Goal: Task Accomplishment & Management: Use online tool/utility

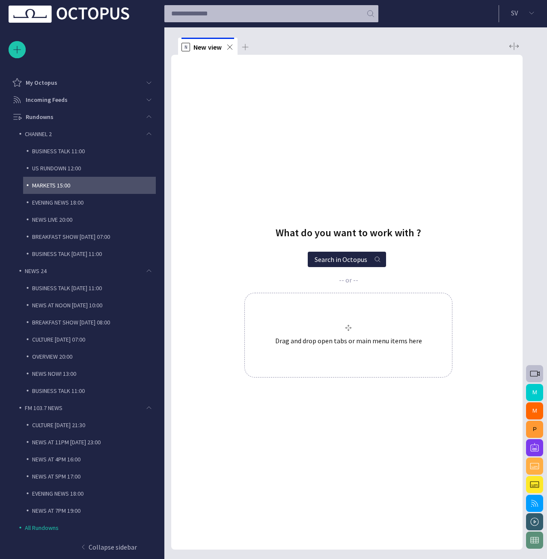
click at [39, 190] on div "MARKETS 15:00" at bounding box center [91, 185] width 129 height 12
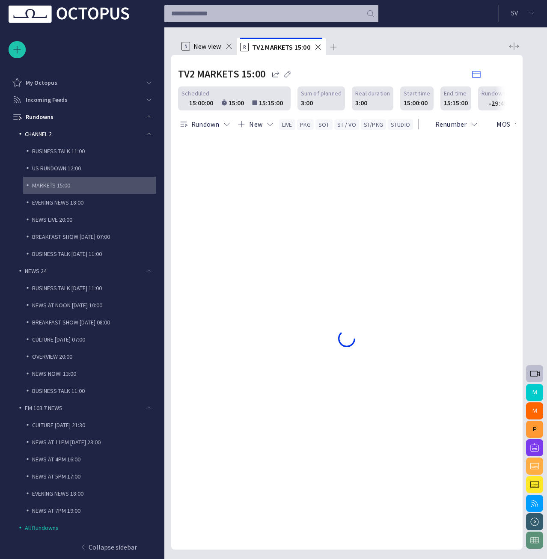
scroll to position [34, 0]
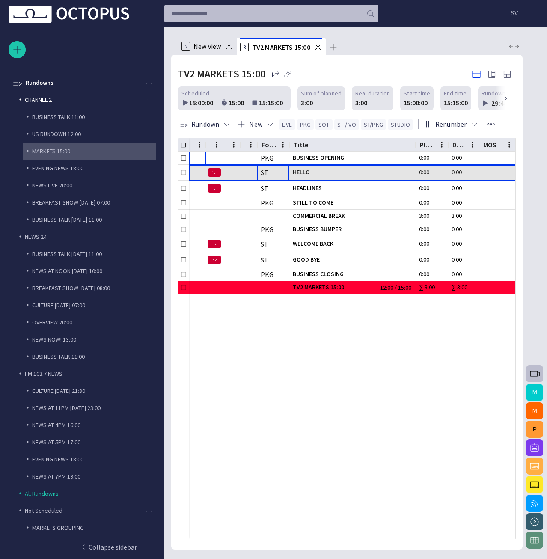
click at [286, 171] on div "ST" at bounding box center [273, 172] width 32 height 9
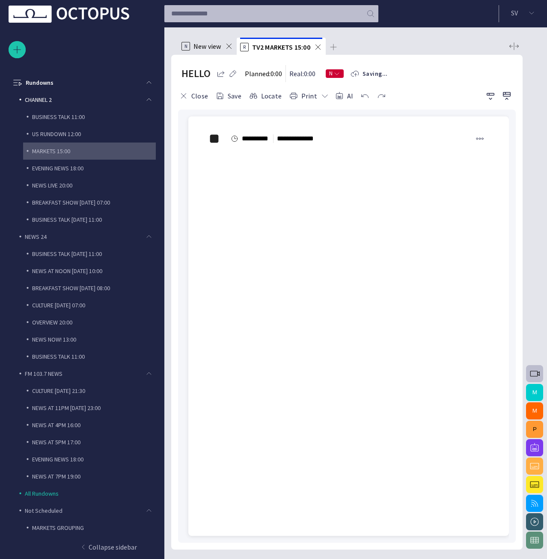
click at [252, 153] on div "﻿ ﻿ ﻿" at bounding box center [349, 160] width 280 height 27
click at [189, 158] on span "button" at bounding box center [188, 157] width 10 height 16
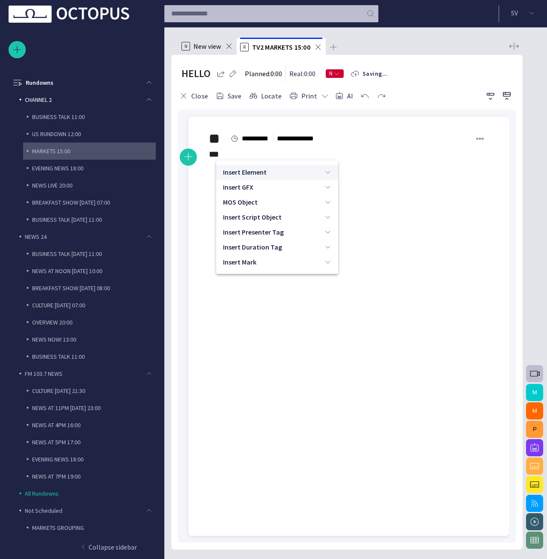
click at [251, 176] on p "Insert Element" at bounding box center [245, 172] width 44 height 10
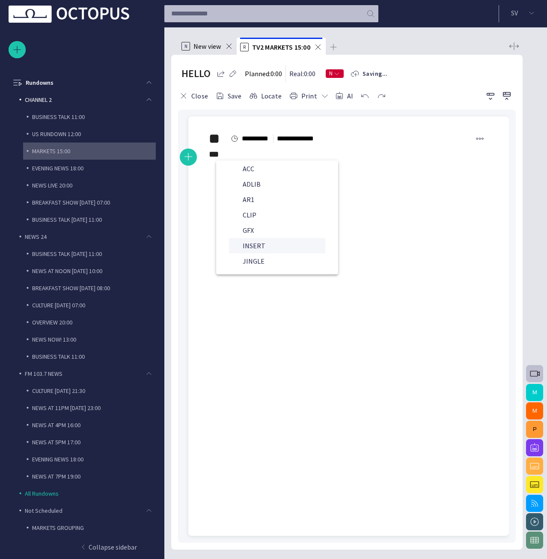
scroll to position [0, 0]
click at [426, 175] on div "** ***** **** ********* **** ﻿ * ﻿" at bounding box center [348, 146] width 307 height 58
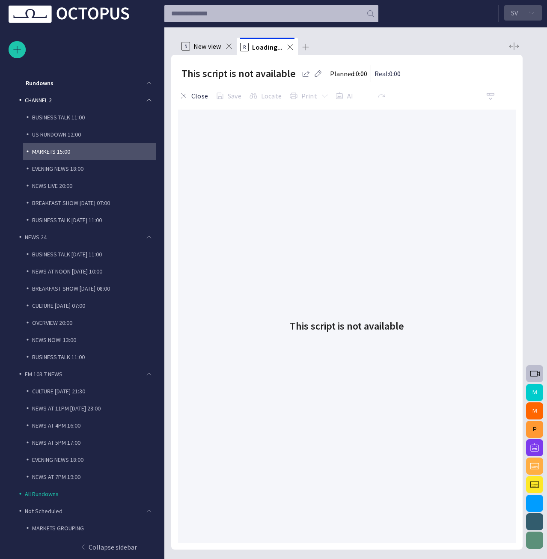
scroll to position [34, 0]
click at [516, 16] on p "S V" at bounding box center [514, 13] width 7 height 10
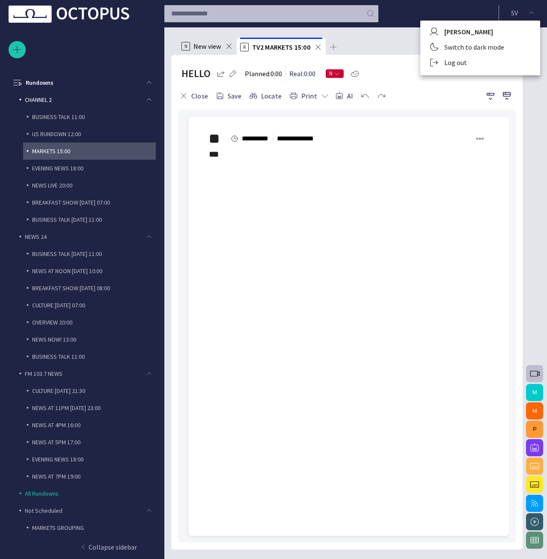
click at [504, 60] on li "Log out" at bounding box center [481, 62] width 120 height 15
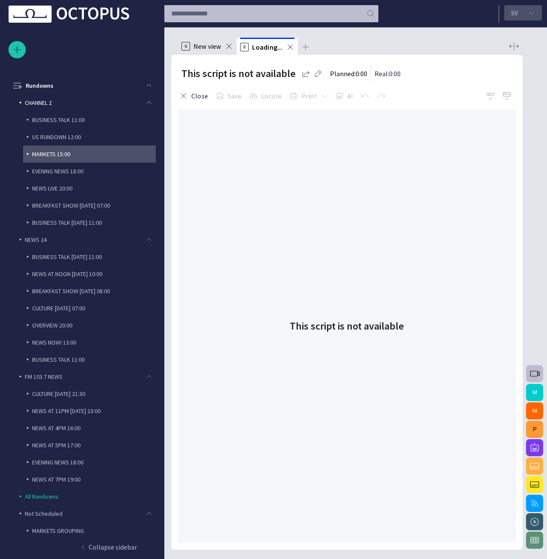
click at [529, 9] on button "S V" at bounding box center [524, 12] width 38 height 15
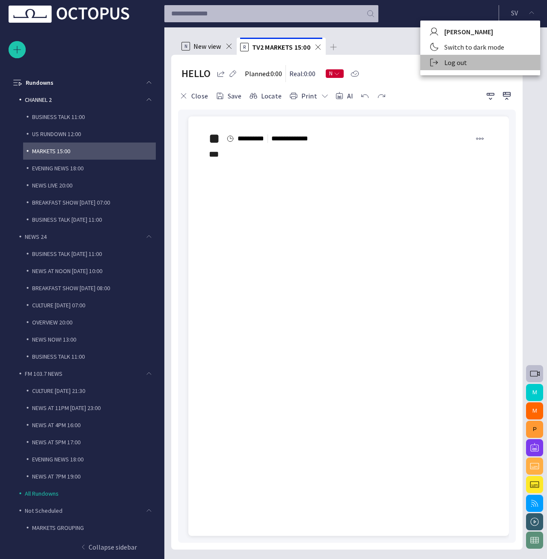
click at [487, 60] on li "Log out" at bounding box center [481, 62] width 120 height 15
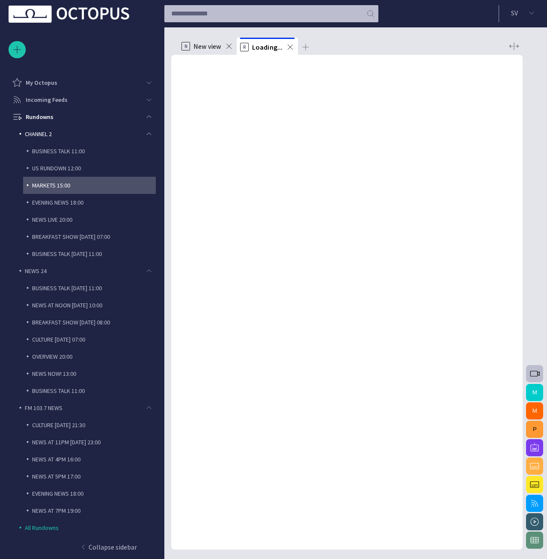
scroll to position [34, 0]
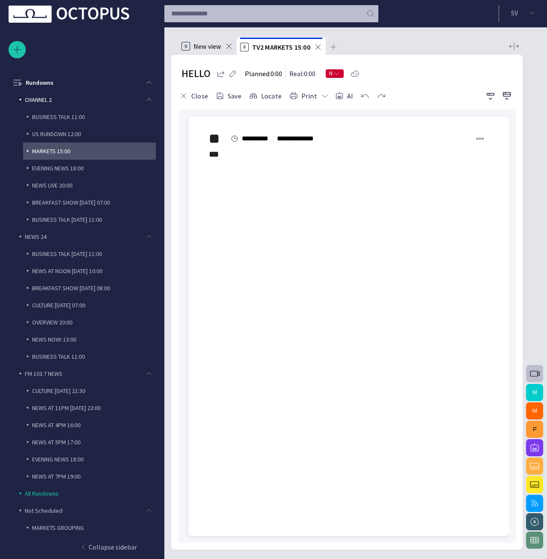
click at [481, 135] on span "button" at bounding box center [480, 138] width 9 height 9
click at [469, 187] on li "Remove" at bounding box center [481, 189] width 120 height 15
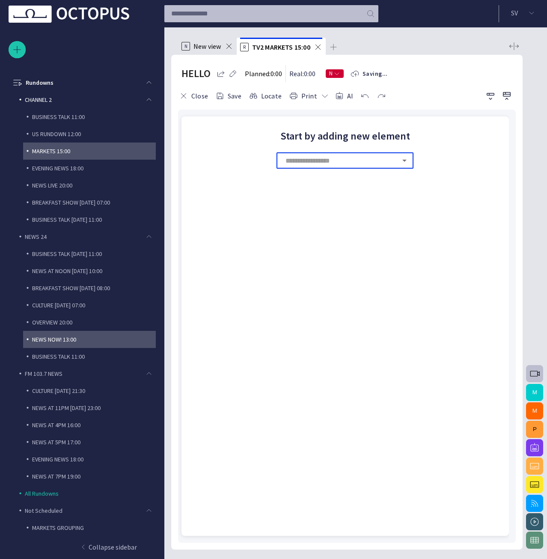
scroll to position [84, 0]
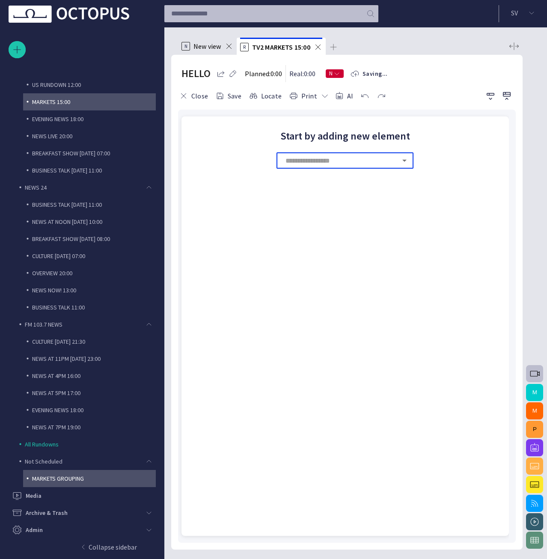
click at [90, 477] on p "MARKETS GROUPING" at bounding box center [94, 479] width 124 height 9
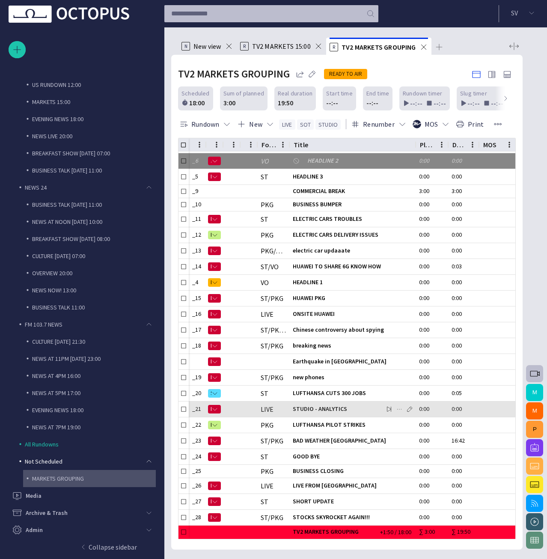
scroll to position [41, 0]
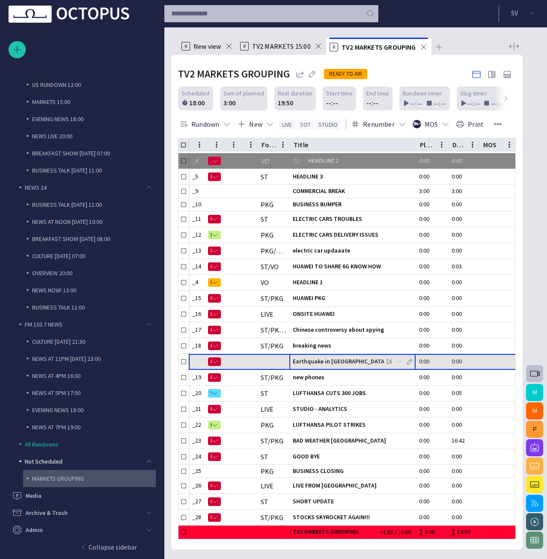
click at [341, 361] on span "Earthquake in [GEOGRAPHIC_DATA]" at bounding box center [353, 362] width 120 height 8
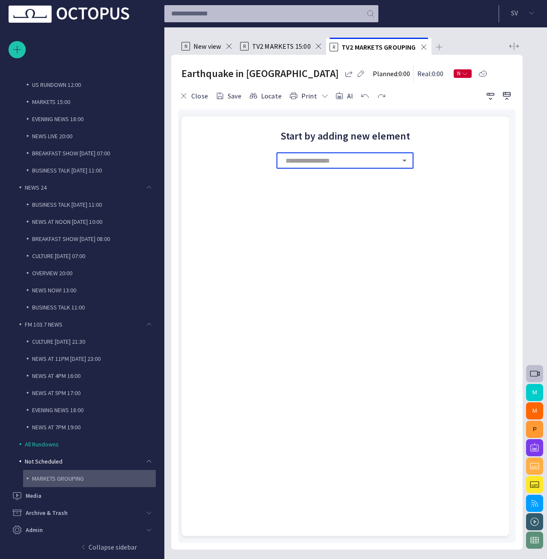
click at [410, 164] on icon "Open" at bounding box center [405, 160] width 10 height 10
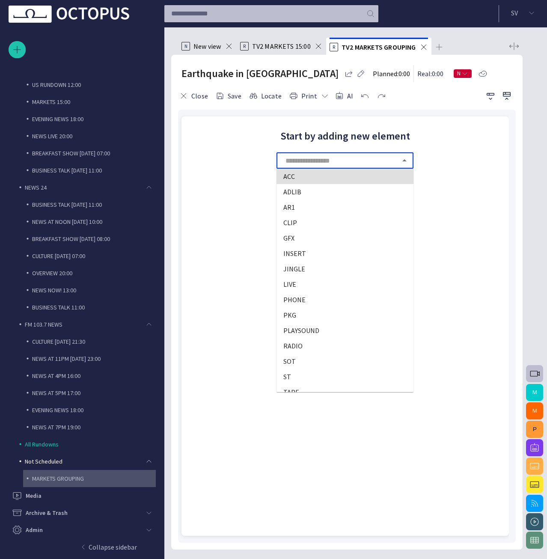
scroll to position [57, 0]
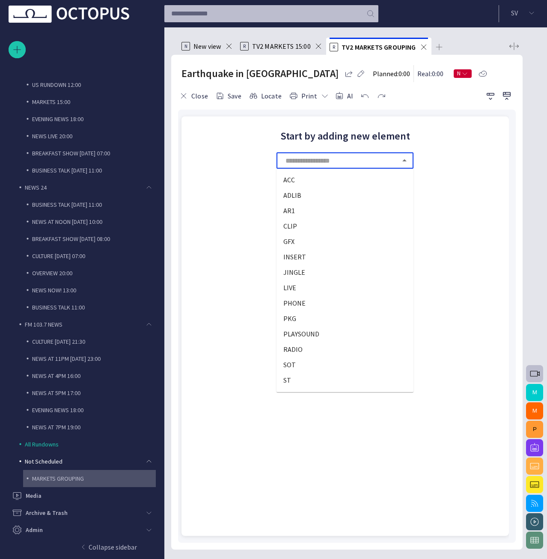
click at [287, 157] on input "text" at bounding box center [341, 160] width 114 height 16
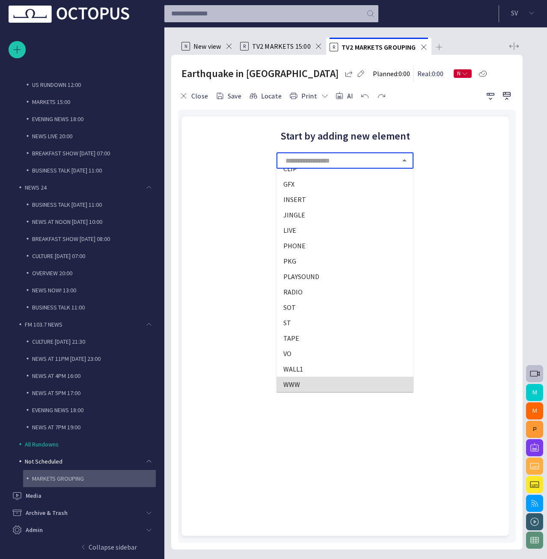
scroll to position [3, 0]
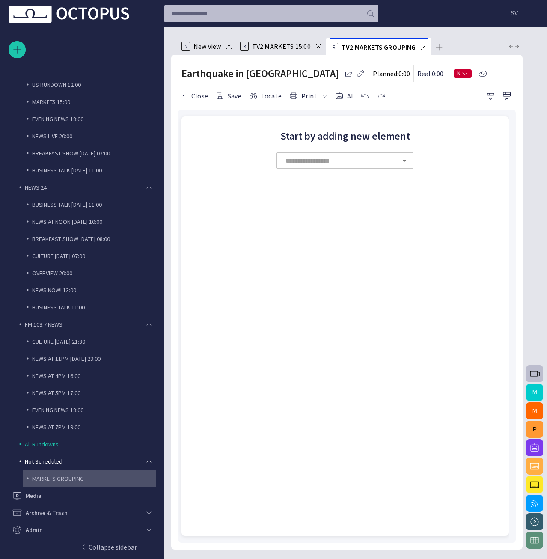
click at [298, 155] on input "text" at bounding box center [341, 160] width 114 height 16
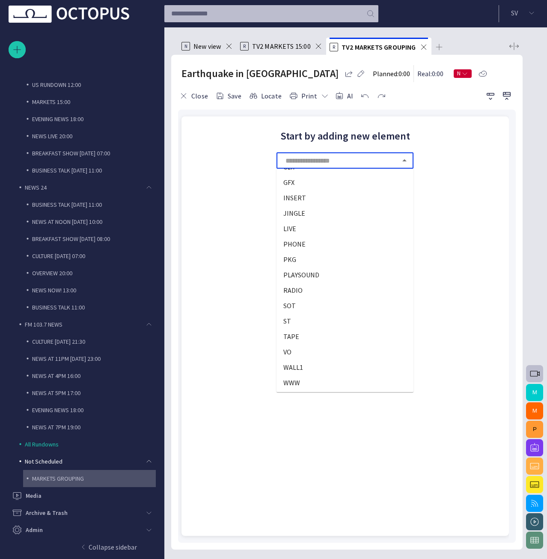
scroll to position [61, 0]
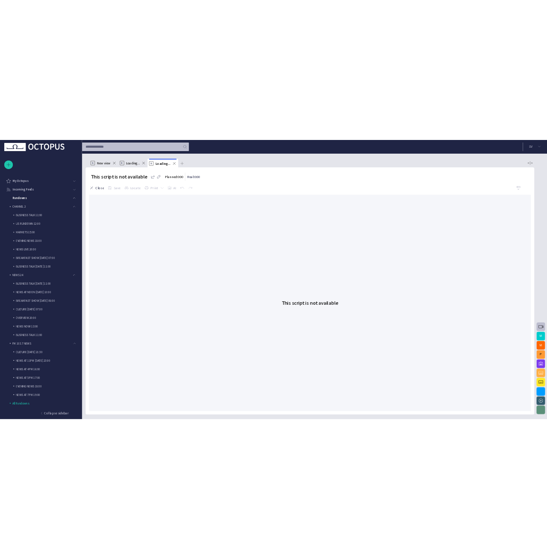
scroll to position [34, 0]
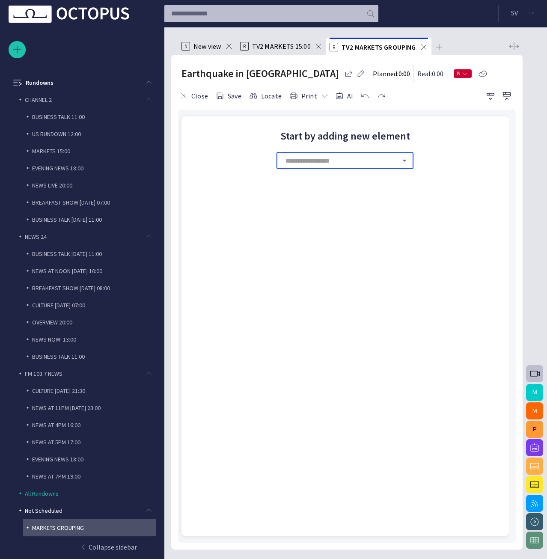
click at [317, 159] on input "text" at bounding box center [341, 160] width 114 height 16
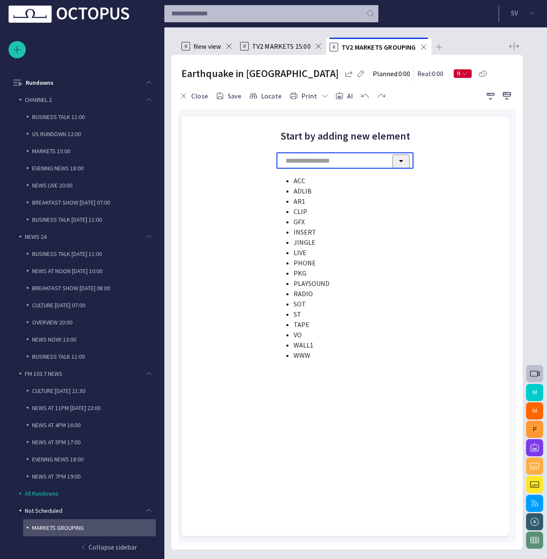
scroll to position [0, 0]
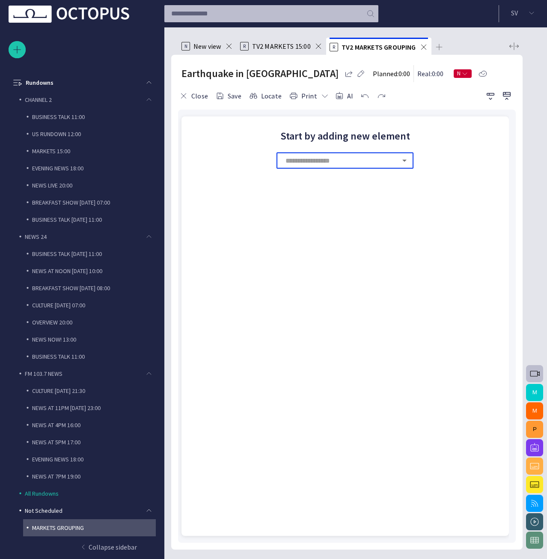
click at [285, 159] on input "text" at bounding box center [341, 160] width 114 height 16
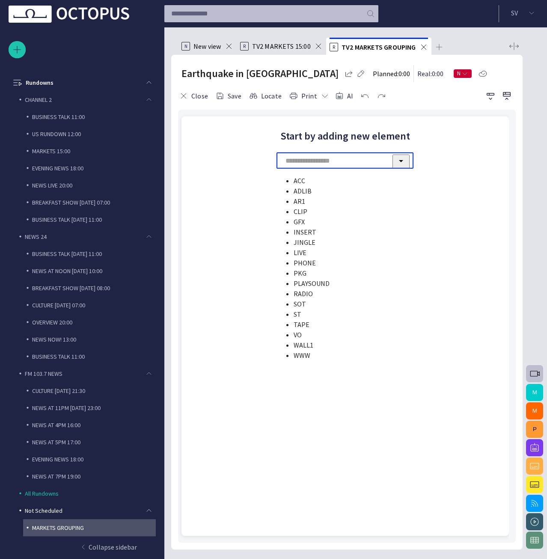
scroll to position [61, 0]
click at [232, 179] on div "Start by adding new element ​" at bounding box center [346, 327] width 328 height 420
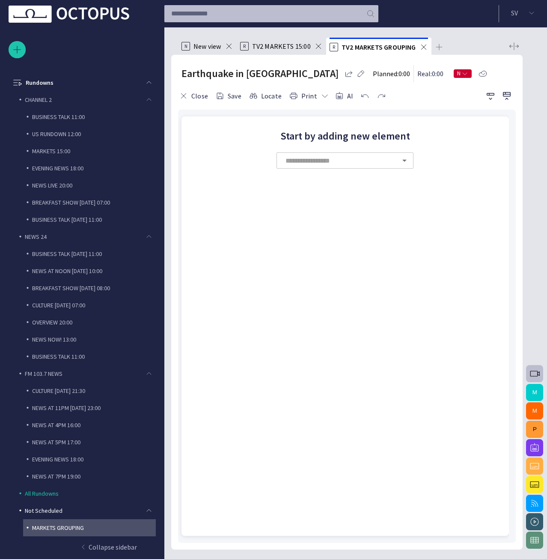
click at [305, 156] on input "text" at bounding box center [341, 160] width 114 height 16
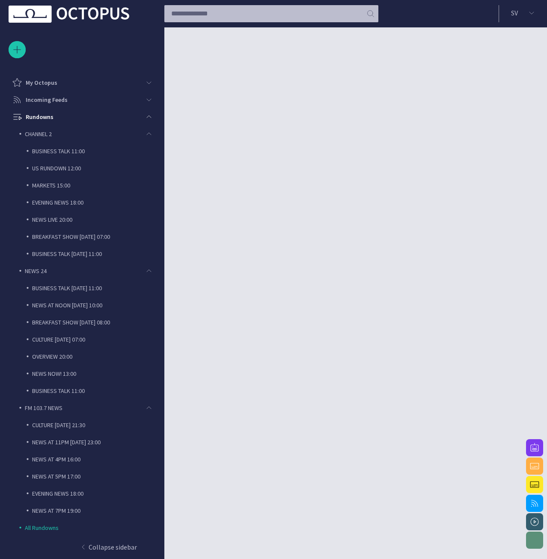
scroll to position [34, 0]
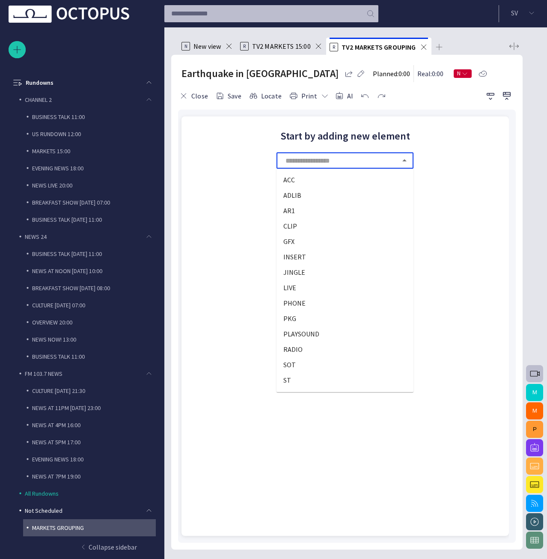
click at [317, 164] on input "text" at bounding box center [341, 160] width 114 height 16
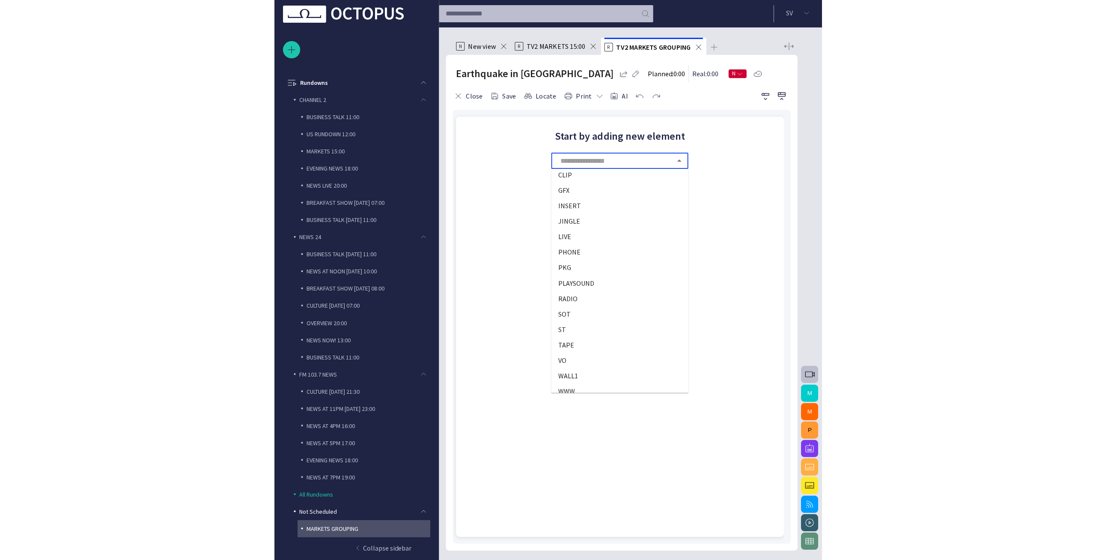
scroll to position [61, 0]
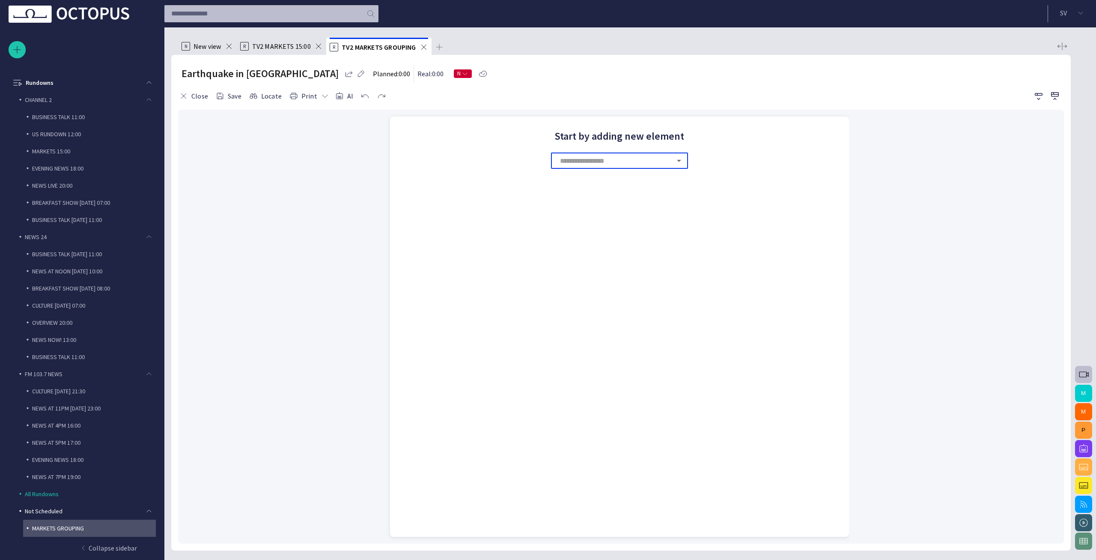
click at [547, 78] on div "Earthquake in [GEOGRAPHIC_DATA] Planned: 0:00 Real: 0:00 N" at bounding box center [621, 73] width 879 height 17
